Goal: Task Accomplishment & Management: Manage account settings

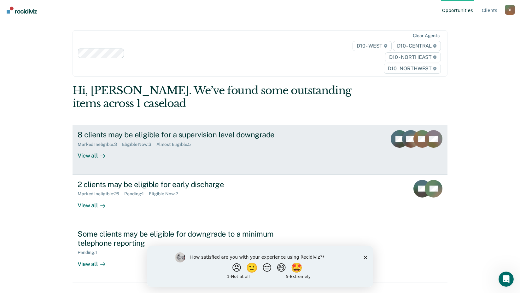
click at [178, 132] on div "8 clients may be eligible for a supervision level downgrade" at bounding box center [188, 134] width 221 height 9
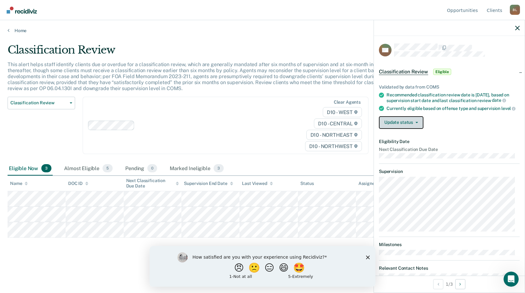
click at [416, 128] on button "Update status" at bounding box center [401, 122] width 44 height 13
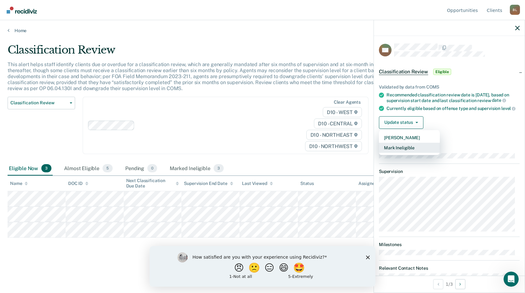
click at [416, 150] on button "Mark Ineligible" at bounding box center [409, 148] width 61 height 10
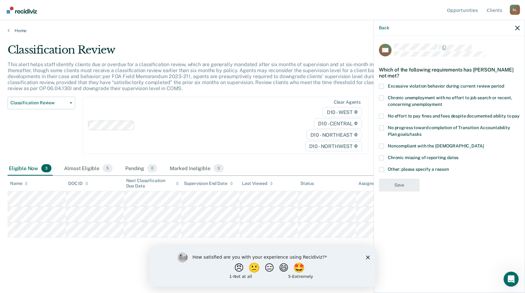
click at [382, 85] on span at bounding box center [381, 86] width 5 height 5
click at [504, 84] on input "Excessive violation behavior during current review period" at bounding box center [504, 84] width 0 height 0
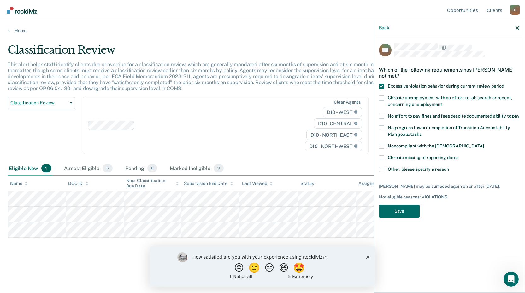
click at [379, 145] on span at bounding box center [381, 146] width 5 height 5
click at [483, 144] on input "Noncompliant with the [DEMOGRAPHIC_DATA]" at bounding box center [483, 144] width 0 height 0
click at [398, 212] on button "Save" at bounding box center [399, 211] width 41 height 13
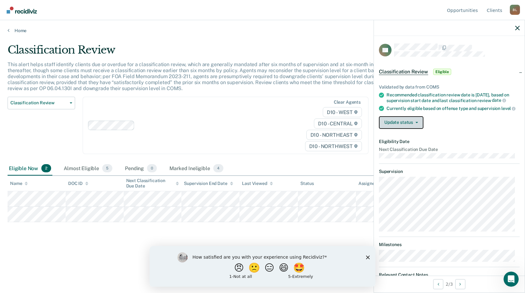
click at [416, 128] on button "Update status" at bounding box center [401, 122] width 44 height 13
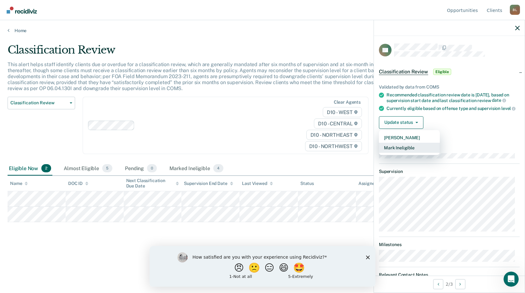
click at [413, 152] on button "Mark Ineligible" at bounding box center [409, 148] width 61 height 10
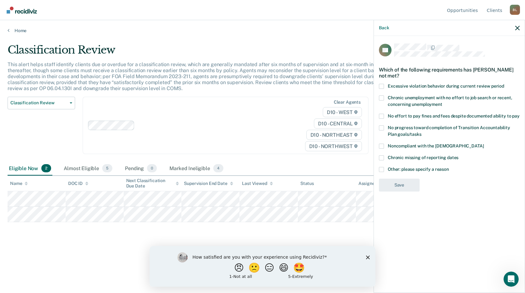
click at [384, 146] on span at bounding box center [381, 146] width 5 height 5
click at [483, 144] on input "Noncompliant with the [DEMOGRAPHIC_DATA]" at bounding box center [483, 144] width 0 height 0
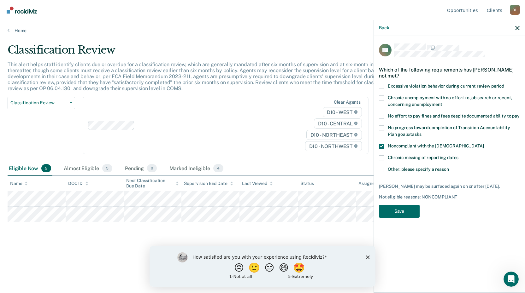
click at [382, 114] on span at bounding box center [381, 116] width 5 height 5
click at [519, 114] on input "No effort to pay fines and fees despite documented ability to pay" at bounding box center [519, 114] width 0 height 0
click at [382, 130] on span at bounding box center [381, 128] width 5 height 5
click at [421, 132] on input "No progress toward completion of Transition Accountability Plan goals/tasks" at bounding box center [421, 132] width 0 height 0
click at [398, 210] on button "Save" at bounding box center [399, 211] width 41 height 13
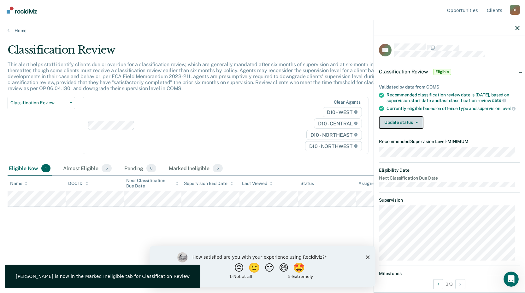
click at [411, 126] on button "Update status" at bounding box center [401, 122] width 44 height 13
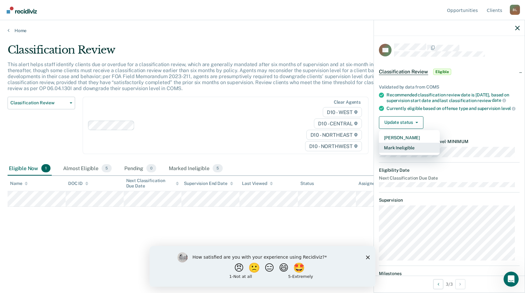
click at [403, 152] on button "Mark Ineligible" at bounding box center [409, 148] width 61 height 10
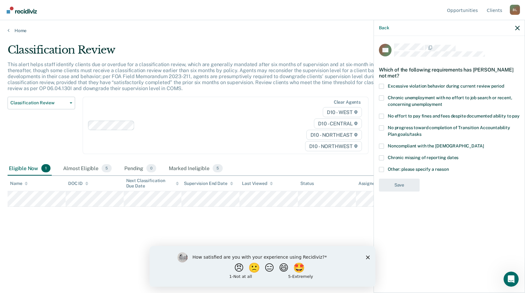
click at [381, 145] on span at bounding box center [381, 146] width 5 height 5
click at [483, 144] on input "Noncompliant with the [DEMOGRAPHIC_DATA]" at bounding box center [483, 144] width 0 height 0
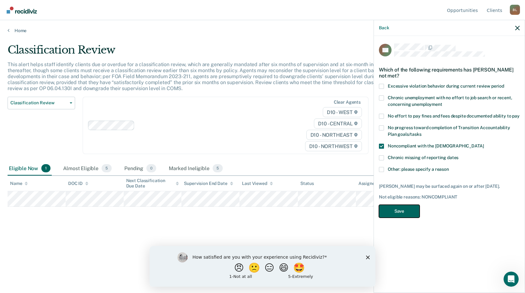
click at [394, 211] on button "Save" at bounding box center [399, 211] width 41 height 13
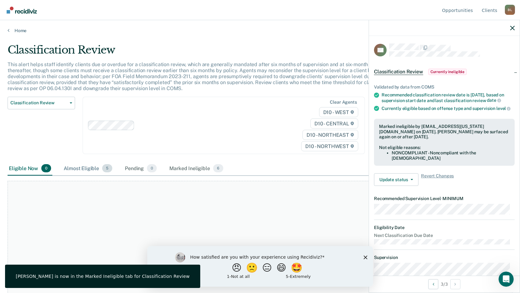
click at [86, 170] on div "Almost Eligible 5" at bounding box center [87, 169] width 51 height 14
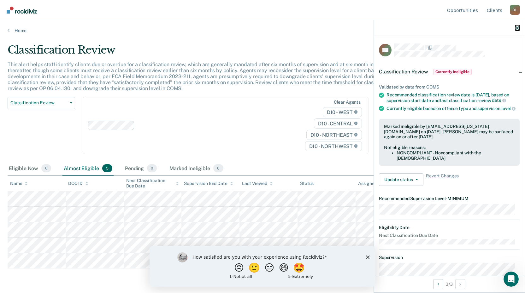
click at [517, 29] on icon "button" at bounding box center [517, 28] width 4 height 4
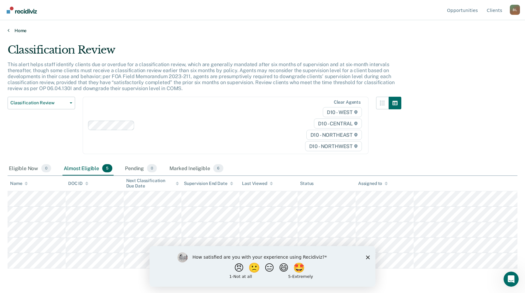
click at [21, 29] on link "Home" at bounding box center [263, 31] width 510 height 6
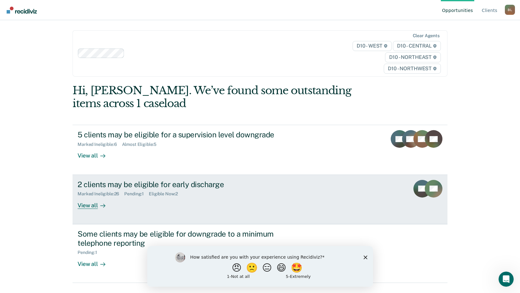
click at [183, 184] on div "2 clients may be eligible for early discharge" at bounding box center [188, 184] width 221 height 9
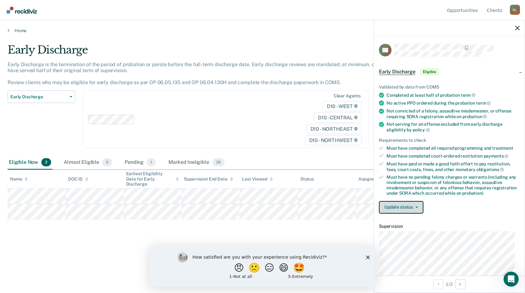
click at [408, 206] on button "Update status" at bounding box center [401, 207] width 44 height 13
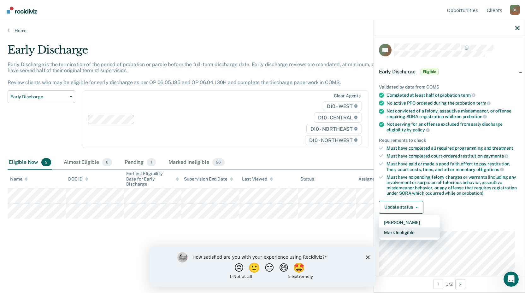
click at [414, 231] on button "Mark Ineligible" at bounding box center [409, 233] width 61 height 10
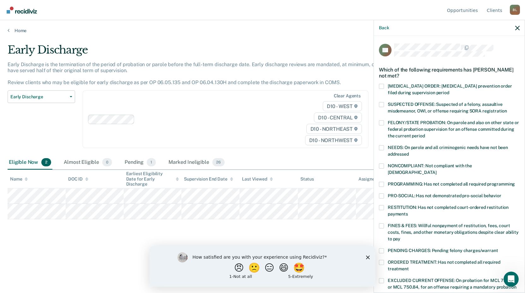
click at [384, 182] on label "PROGRAMMING: Has not completed all required programming" at bounding box center [449, 185] width 141 height 7
click at [515, 182] on input "PROGRAMMING: Has not completed all required programming" at bounding box center [515, 182] width 0 height 0
click at [381, 165] on span at bounding box center [381, 166] width 5 height 5
click at [436, 170] on input "NONCOMPLIANT: Not compliant with the [DEMOGRAPHIC_DATA]" at bounding box center [436, 170] width 0 height 0
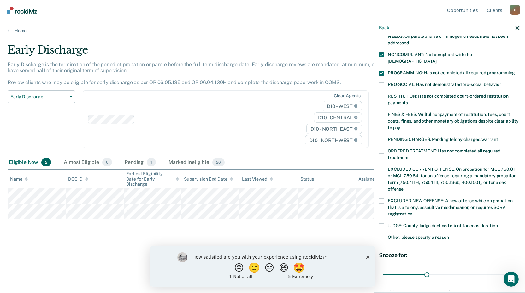
scroll to position [153, 0]
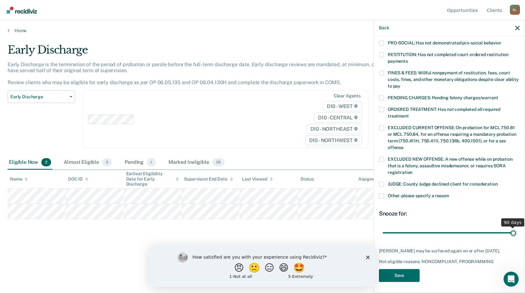
drag, startPoint x: 426, startPoint y: 227, endPoint x: 518, endPoint y: 228, distance: 92.4
type input "90"
click at [516, 228] on input "range" at bounding box center [449, 232] width 133 height 11
click at [412, 273] on button "Save" at bounding box center [399, 275] width 41 height 13
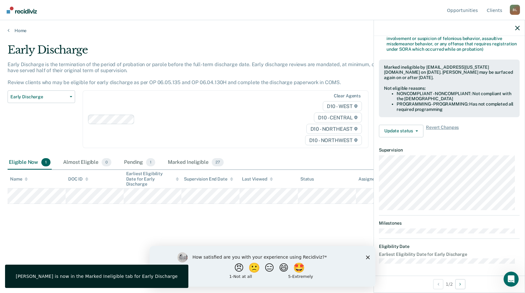
scroll to position [83, 0]
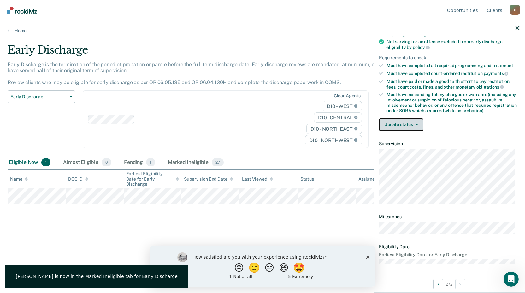
click at [406, 126] on button "Update status" at bounding box center [401, 125] width 44 height 13
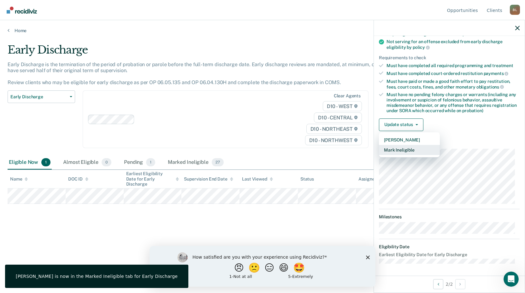
click at [409, 149] on button "Mark Ineligible" at bounding box center [409, 150] width 61 height 10
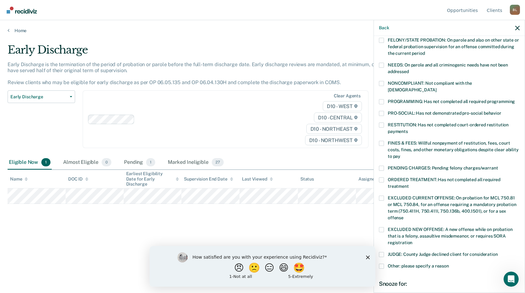
click at [380, 85] on span at bounding box center [381, 83] width 5 height 5
click at [436, 88] on input "NONCOMPLIANT: Not compliant with the [DEMOGRAPHIC_DATA]" at bounding box center [436, 88] width 0 height 0
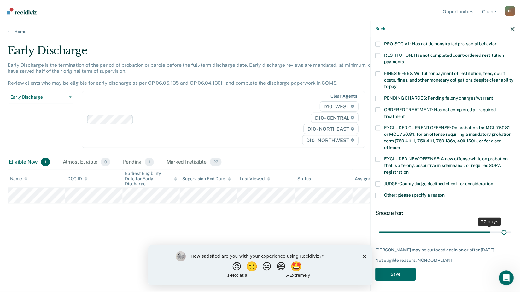
scroll to position [148, 0]
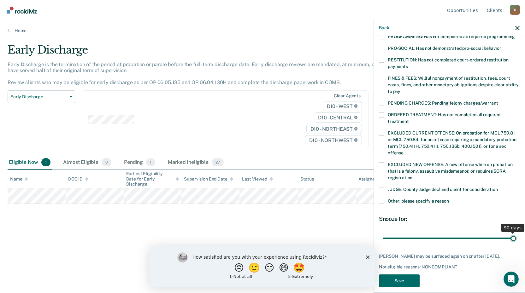
drag, startPoint x: 455, startPoint y: 223, endPoint x: 514, endPoint y: 219, distance: 59.1
type input "90"
click at [514, 233] on input "range" at bounding box center [449, 238] width 133 height 11
click at [403, 275] on button "Save" at bounding box center [399, 281] width 41 height 13
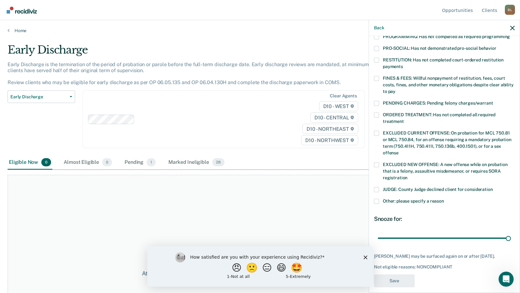
scroll to position [140, 0]
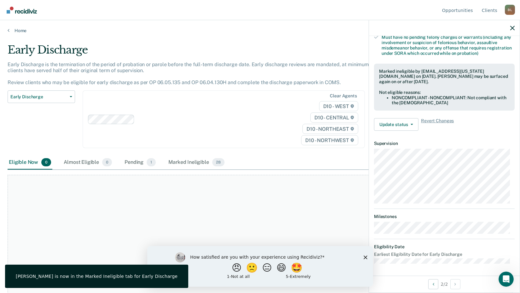
click at [262, 156] on div "Eligible Now 0 Almost Eligible 0 Pending 1 Marked Ineligible 28" at bounding box center [260, 163] width 505 height 14
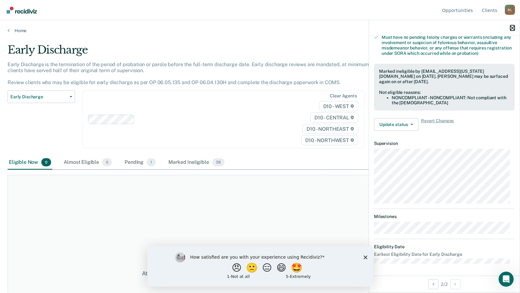
click at [512, 29] on icon "button" at bounding box center [512, 28] width 4 height 4
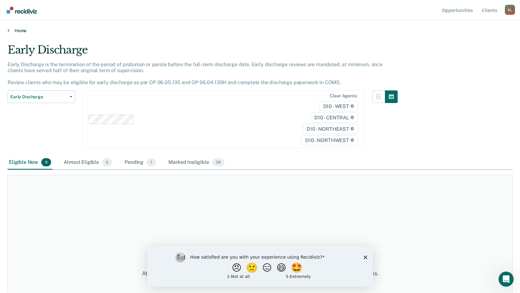
click at [19, 32] on link "Home" at bounding box center [260, 31] width 505 height 6
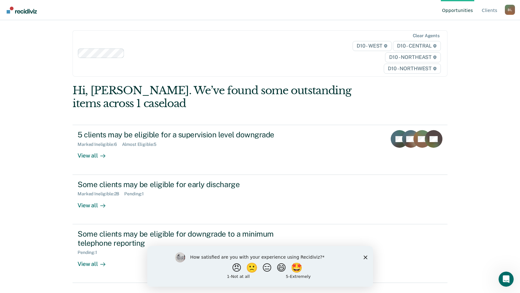
scroll to position [14, 0]
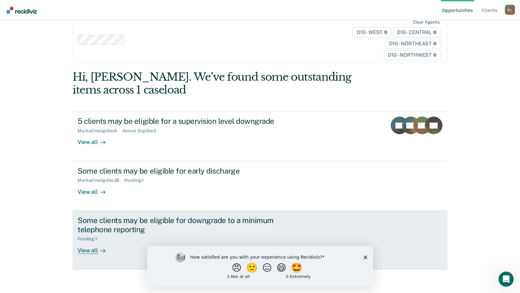
click at [90, 256] on link "Some clients may be eligible for downgrade to a minimum telephone reporting Pen…" at bounding box center [260, 240] width 375 height 59
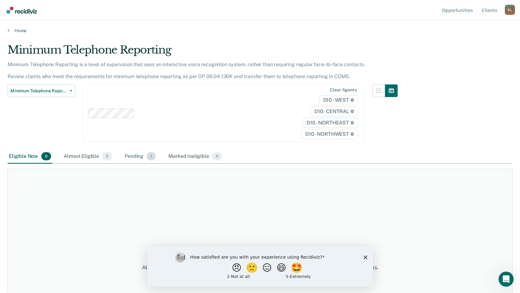
click at [138, 156] on div "Pending 1" at bounding box center [140, 157] width 34 height 14
